Goal: Information Seeking & Learning: Learn about a topic

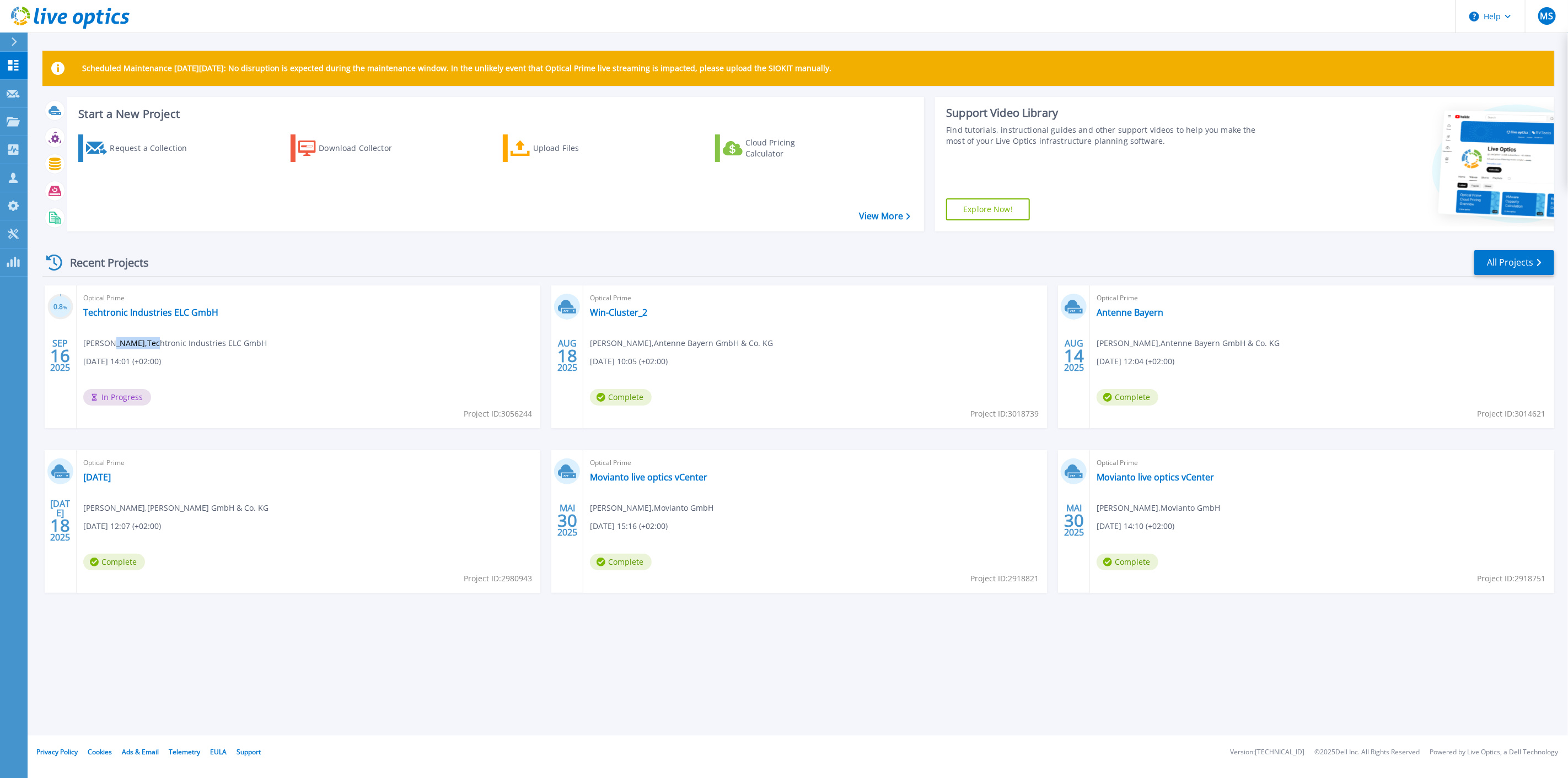
drag, startPoint x: 108, startPoint y: 347, endPoint x: 154, endPoint y: 345, distance: 46.0
click at [154, 345] on span "[PERSON_NAME] , Techtronic Industries ELC GmbH" at bounding box center [175, 343] width 184 height 12
click at [135, 312] on link "Techtronic Industries ELC GmbH" at bounding box center [151, 312] width 135 height 11
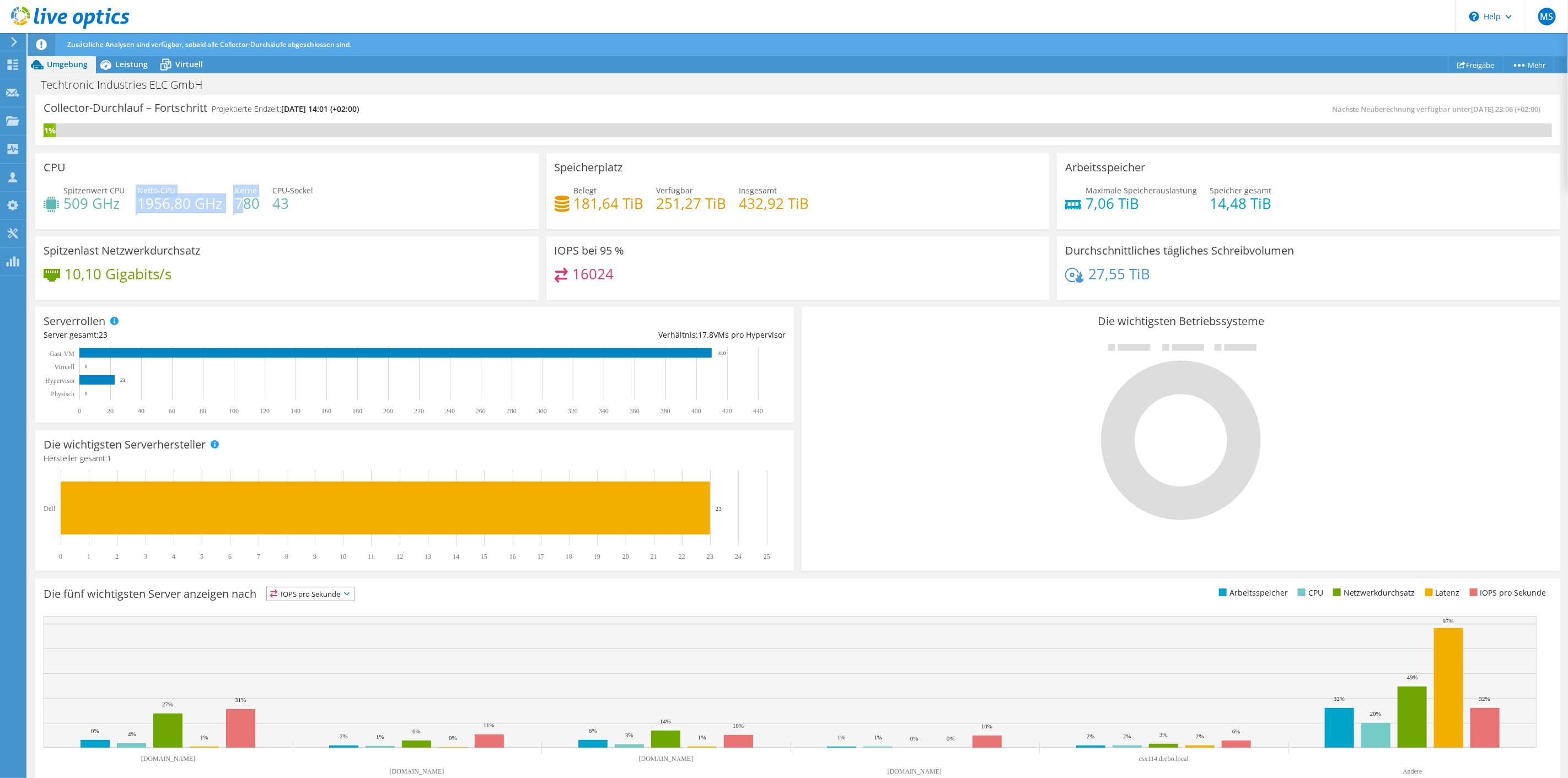
drag, startPoint x: 135, startPoint y: 211, endPoint x: 241, endPoint y: 207, distance: 106.1
click at [241, 207] on div "Spitzenwert CPU 509 GHz Netto-CPU 1956,80 GHz Kerne 780 CPU-Sockel 43" at bounding box center [286, 203] width 487 height 36
click at [293, 203] on h4 "43" at bounding box center [293, 203] width 41 height 12
drag, startPoint x: 293, startPoint y: 203, endPoint x: 63, endPoint y: 181, distance: 231.0
click at [63, 181] on div "CPU Spitzenwert CPU 509 GHz Netto-CPU 1956,80 GHz Kerne 780 CPU-Sockel 43" at bounding box center [287, 191] width 503 height 76
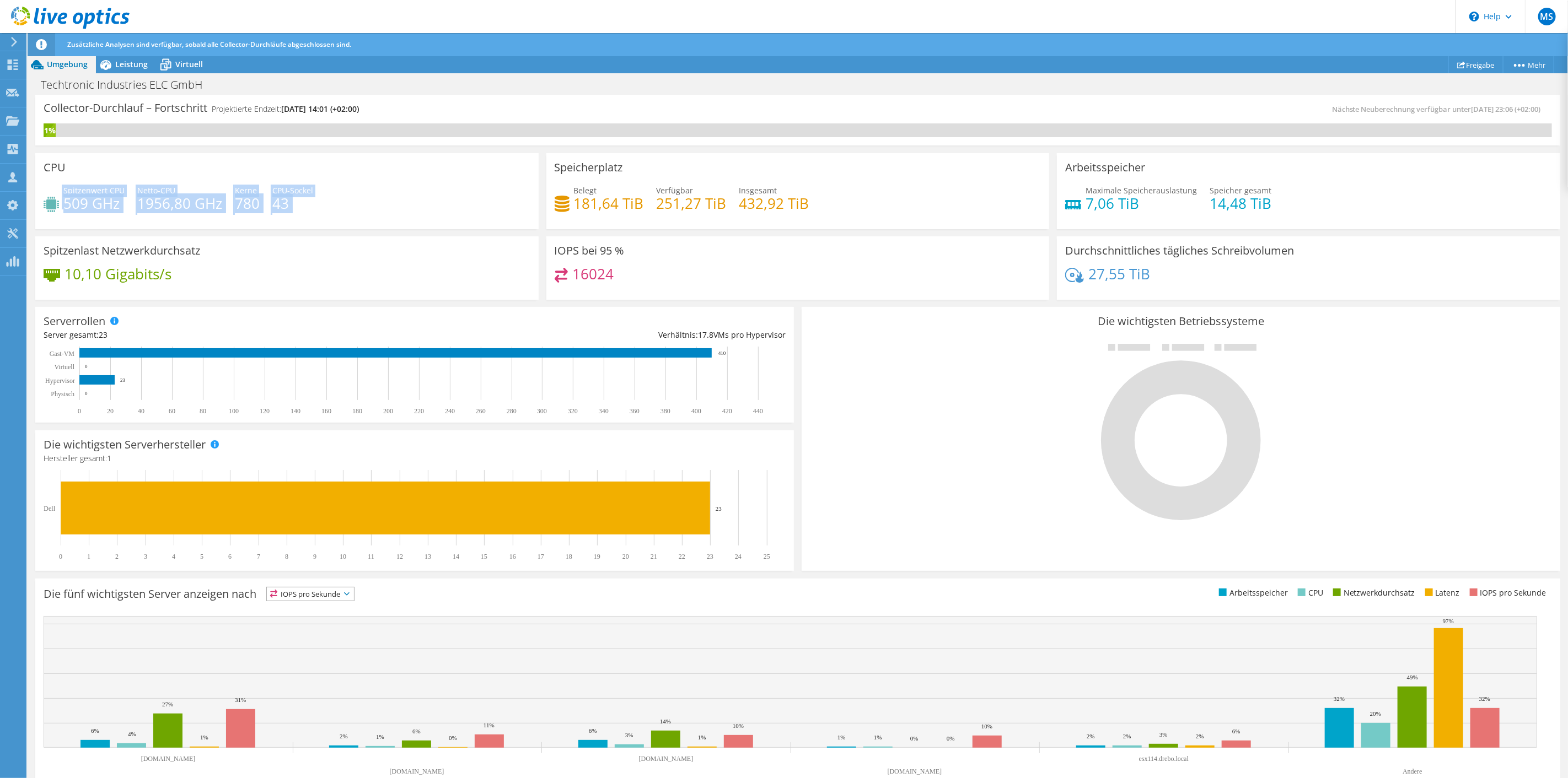
click at [321, 194] on div "Spitzenwert CPU 509 GHz Netto-CPU 1956,80 GHz Kerne 780 CPU-Sockel 43" at bounding box center [286, 203] width 487 height 36
drag, startPoint x: 273, startPoint y: 199, endPoint x: 249, endPoint y: 200, distance: 24.0
click at [250, 200] on div "Spitzenwert CPU 509 GHz Netto-CPU 1956,80 GHz Kerne 780 CPU-Sockel 43" at bounding box center [286, 203] width 487 height 36
drag, startPoint x: 653, startPoint y: 204, endPoint x: 754, endPoint y: 208, distance: 101.1
click at [733, 208] on div "Belegt 181,64 TiB [STREET_ADDRESS] Insgesamt 432,92 TiB" at bounding box center [797, 203] width 487 height 36
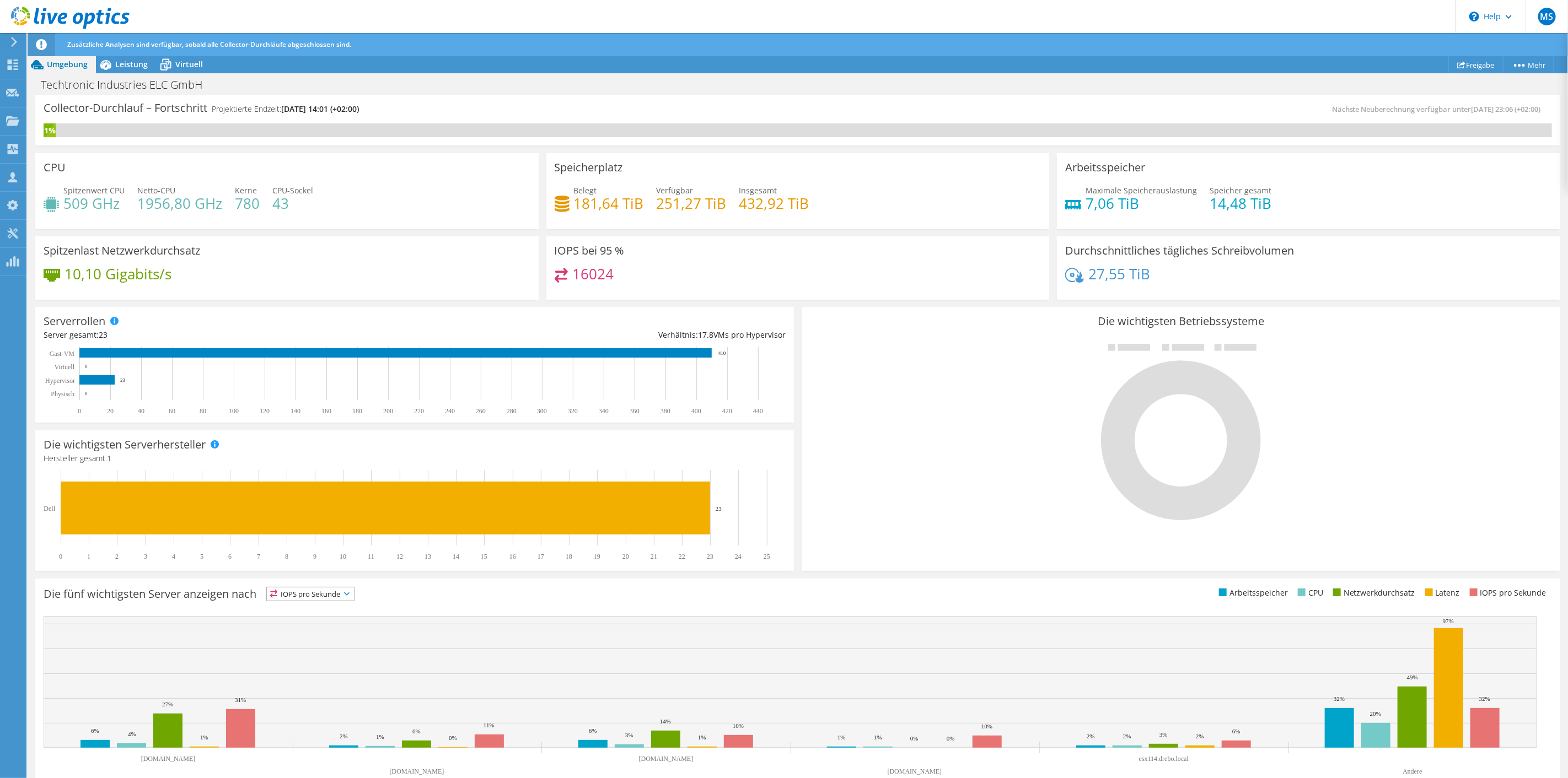
click at [754, 208] on h4 "432,92 TiB" at bounding box center [774, 203] width 70 height 12
drag, startPoint x: 730, startPoint y: 205, endPoint x: 846, endPoint y: 206, distance: 116.0
click at [846, 206] on div "Belegt 181,64 TiB [STREET_ADDRESS] Insgesamt 432,92 TiB" at bounding box center [797, 203] width 487 height 36
click at [126, 67] on span "Leistung" at bounding box center [131, 64] width 32 height 11
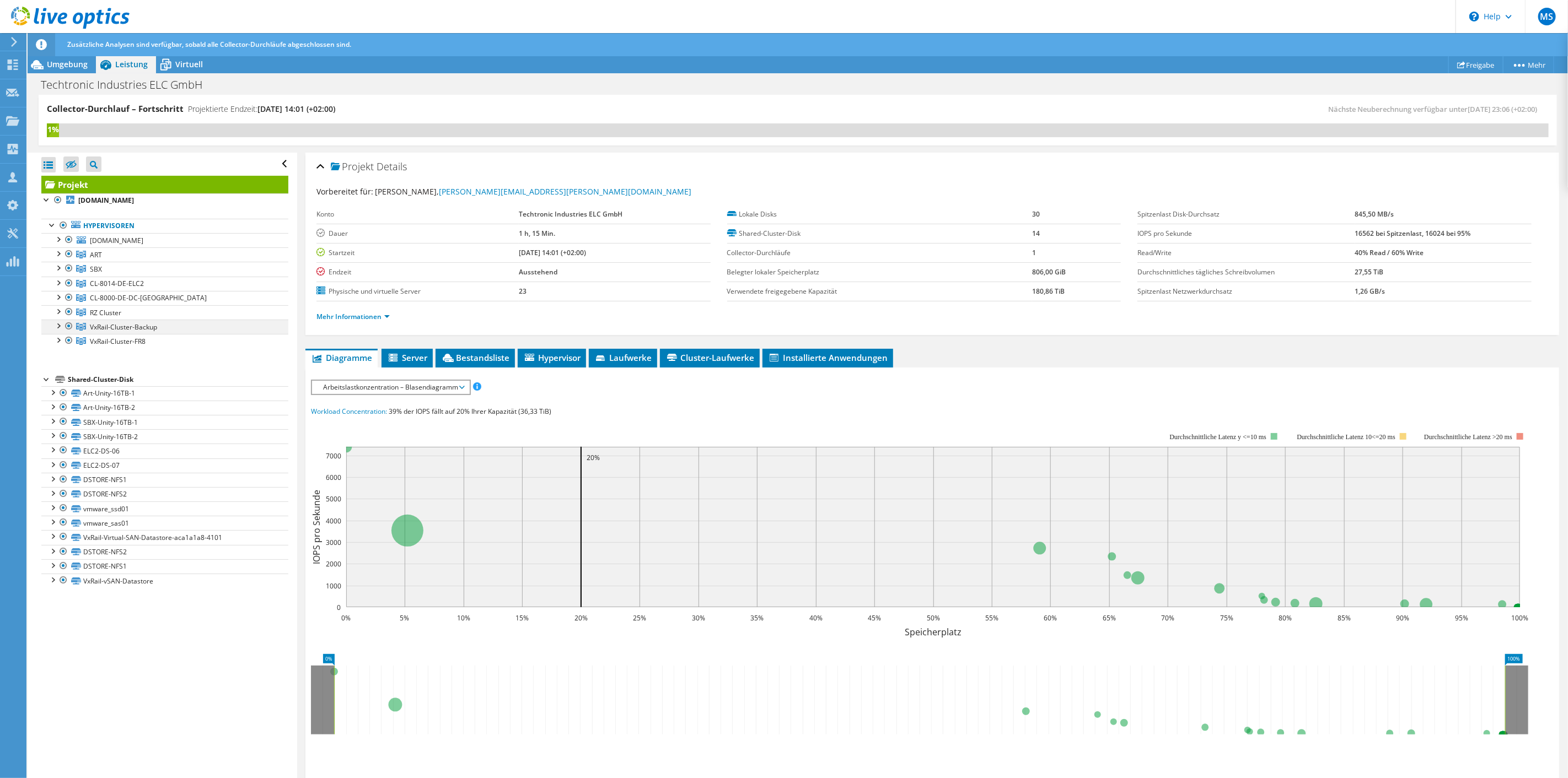
click at [63, 322] on div at bounding box center [69, 326] width 11 height 13
